Goal: Navigation & Orientation: Find specific page/section

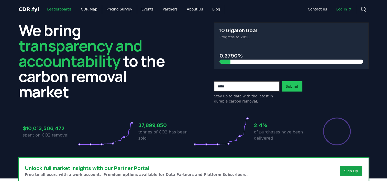
click at [54, 8] on link "Leaderboards" at bounding box center [59, 9] width 33 height 9
